Goal: Transaction & Acquisition: Purchase product/service

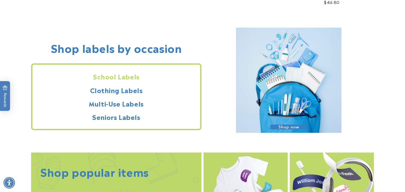
scroll to position [453, 0]
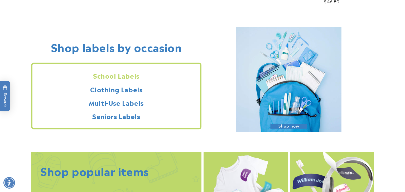
click at [280, 141] on section "Shop labels by occasion School Labels Clothing Labels Multi-Use Labels Seniors …" at bounding box center [202, 80] width 369 height 124
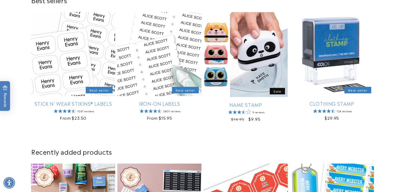
scroll to position [185, 0]
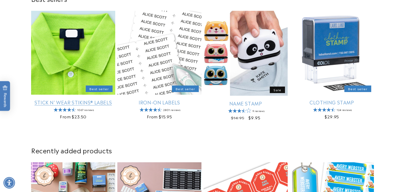
click at [86, 99] on link "Stick N' Wear Stikins® Labels" at bounding box center [73, 102] width 84 height 6
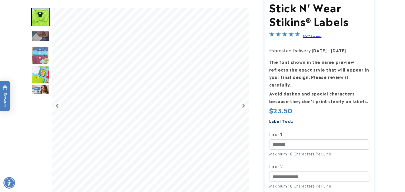
scroll to position [67, 0]
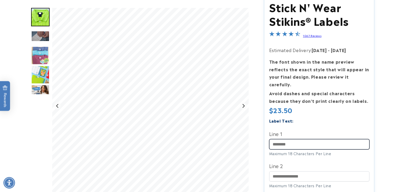
click at [331, 139] on input "Line 1" at bounding box center [319, 144] width 100 height 10
type input "******"
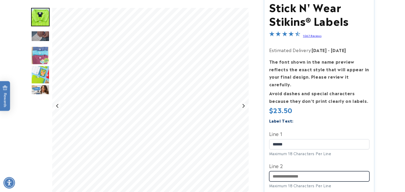
click at [327, 172] on input "Line 2" at bounding box center [319, 177] width 100 height 10
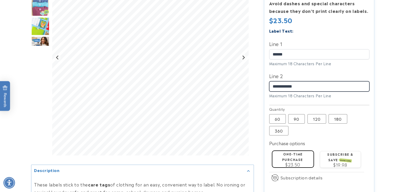
scroll to position [157, 0]
type input "**********"
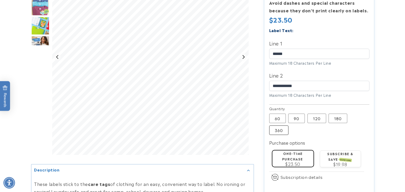
click at [281, 126] on label "360 Variant sold out or unavailable" at bounding box center [278, 130] width 19 height 9
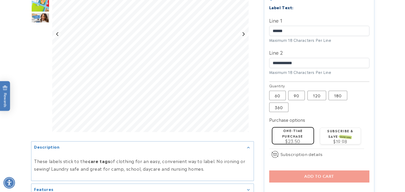
scroll to position [180, 0]
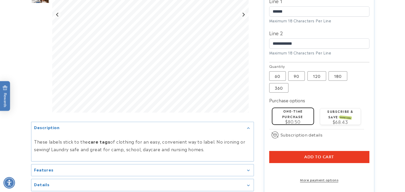
scroll to position [200, 0]
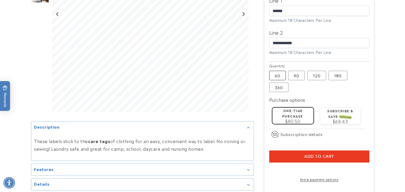
click at [280, 71] on label "60 Variant sold out or unavailable" at bounding box center [277, 75] width 17 height 9
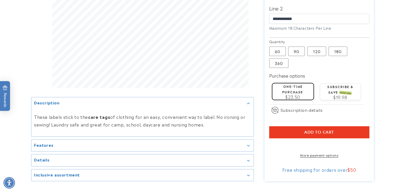
scroll to position [227, 0]
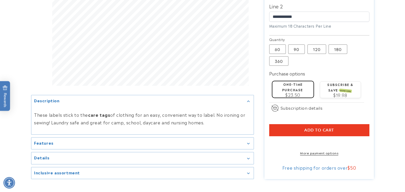
click at [343, 127] on button "Add to cart" at bounding box center [319, 130] width 100 height 12
